Goal: Transaction & Acquisition: Purchase product/service

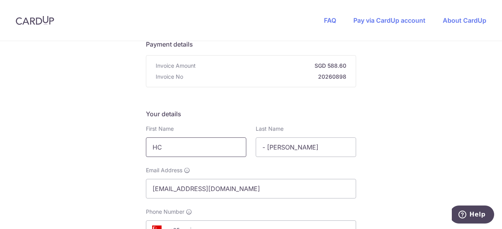
scroll to position [78, 0]
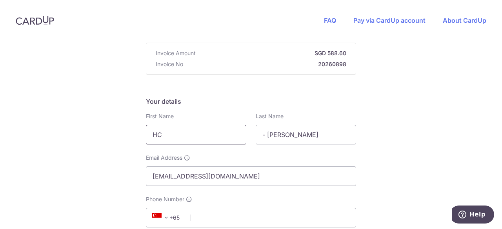
click at [201, 143] on input "HC" at bounding box center [196, 135] width 100 height 20
type input "H"
type input "[PERSON_NAME]"
drag, startPoint x: 280, startPoint y: 141, endPoint x: 283, endPoint y: 137, distance: 5.0
click at [282, 138] on input "- [PERSON_NAME]" at bounding box center [305, 135] width 100 height 20
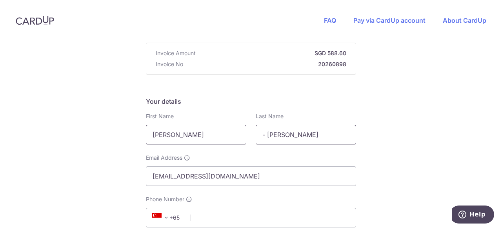
drag, startPoint x: 289, startPoint y: 133, endPoint x: 153, endPoint y: 130, distance: 136.0
click at [154, 130] on div "First Name [PERSON_NAME] Last Name - [PERSON_NAME]" at bounding box center [250, 128] width 219 height 32
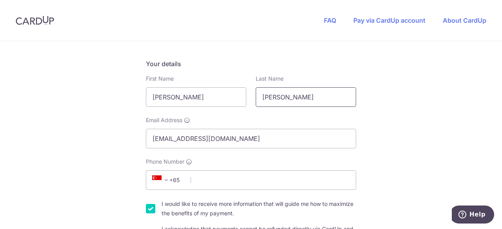
scroll to position [157, 0]
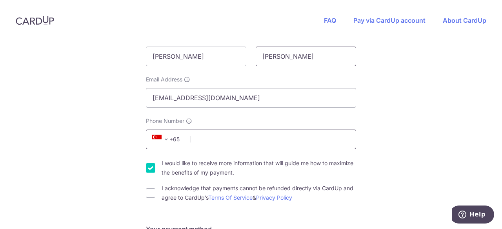
type input "[PERSON_NAME]"
click at [203, 136] on input "Phone Number" at bounding box center [251, 140] width 210 height 20
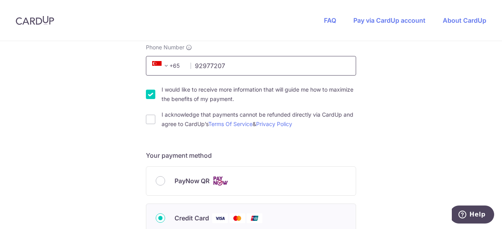
scroll to position [235, 0]
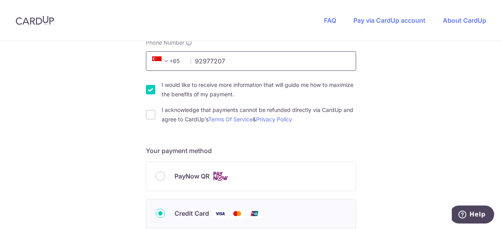
type input "92977207"
drag, startPoint x: 149, startPoint y: 91, endPoint x: 146, endPoint y: 110, distance: 20.2
click at [149, 91] on input "I would like to receive more information that will guide me how to maximize the…" at bounding box center [150, 89] width 9 height 9
checkbox input "false"
click at [146, 118] on input "I acknowledge that payments cannot be refunded directly via CardUp and agree to…" at bounding box center [150, 114] width 9 height 9
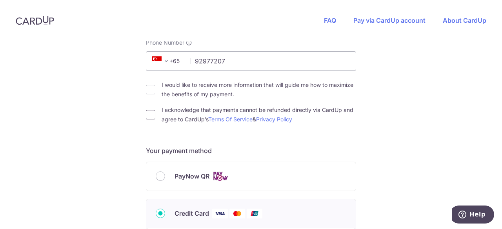
checkbox input "true"
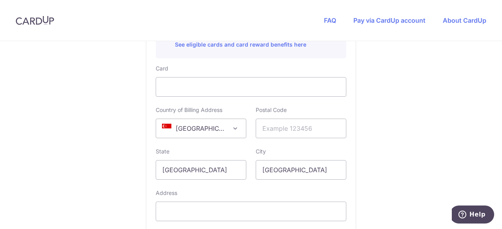
scroll to position [470, 0]
click at [279, 128] on input "text" at bounding box center [300, 128] width 91 height 20
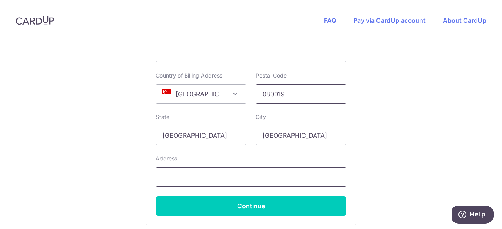
scroll to position [549, 0]
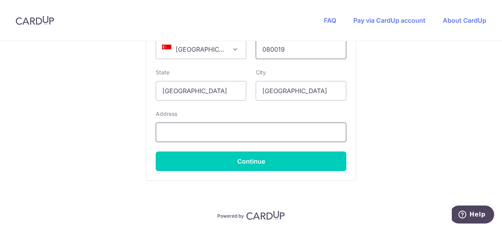
type input "080019"
click at [194, 130] on input "text" at bounding box center [251, 133] width 190 height 20
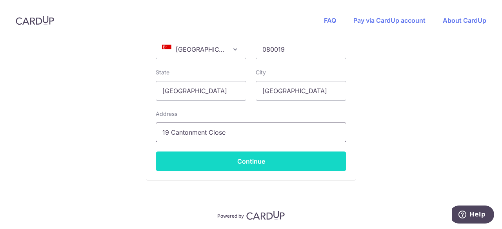
type input "19 Cantonment Close"
click at [243, 157] on button "Continue" at bounding box center [251, 162] width 190 height 20
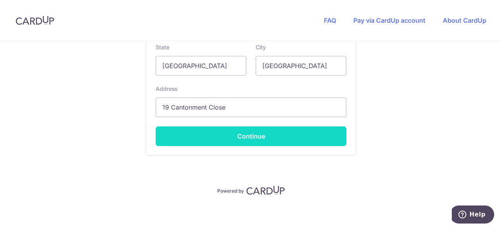
scroll to position [574, 0]
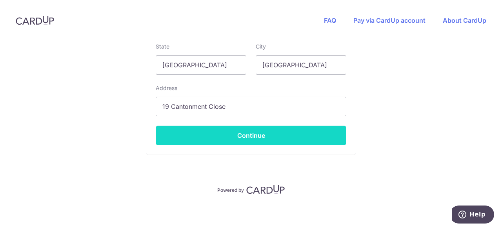
click at [261, 137] on button "Continue" at bounding box center [251, 136] width 190 height 20
type input "**** 7500"
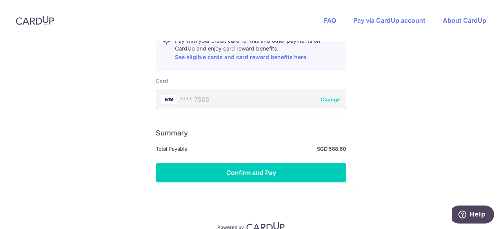
scroll to position [494, 0]
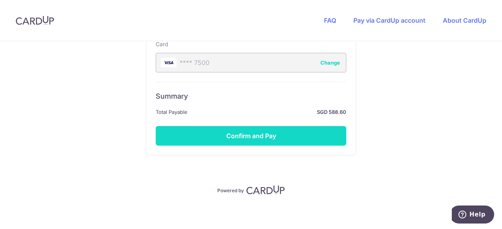
click at [250, 138] on button "Confirm and Pay" at bounding box center [251, 136] width 190 height 20
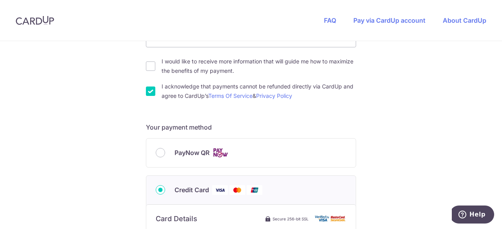
scroll to position [215, 0]
